Goal: Task Accomplishment & Management: Manage account settings

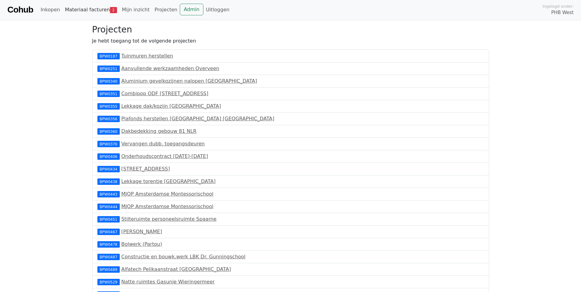
click at [88, 9] on link "Materiaal facturen 2" at bounding box center [90, 10] width 57 height 12
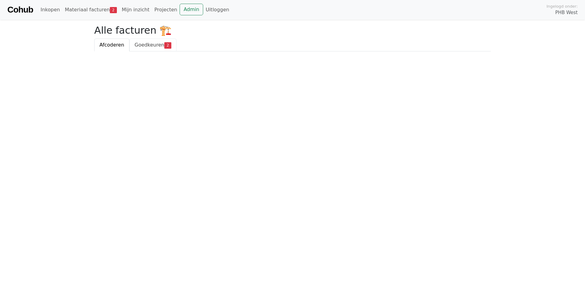
click at [146, 47] on span "Goedkeuren" at bounding box center [150, 45] width 30 height 6
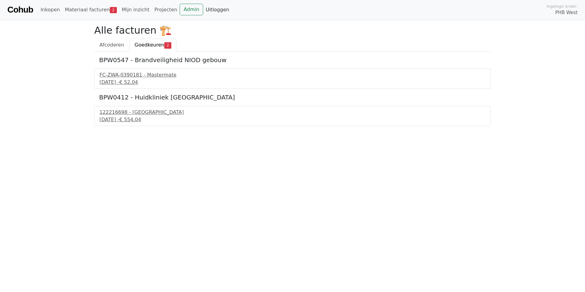
click at [208, 10] on link "Uitloggen" at bounding box center [217, 10] width 28 height 12
